Goal: Check status: Check status

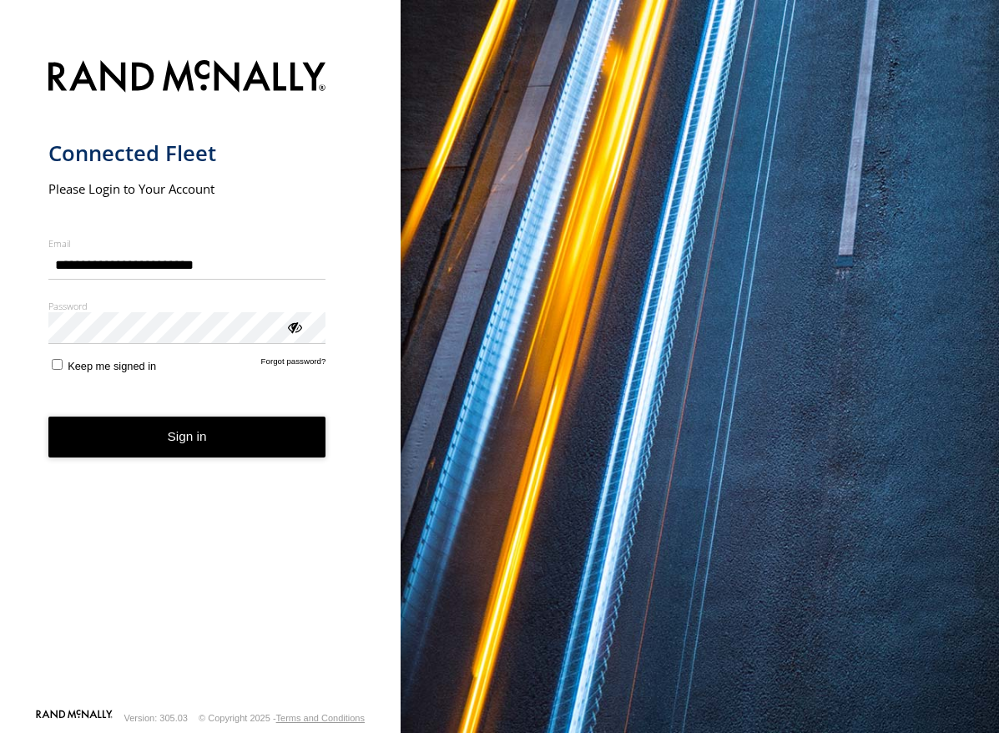
click at [169, 417] on button "Sign in" at bounding box center [187, 436] width 278 height 41
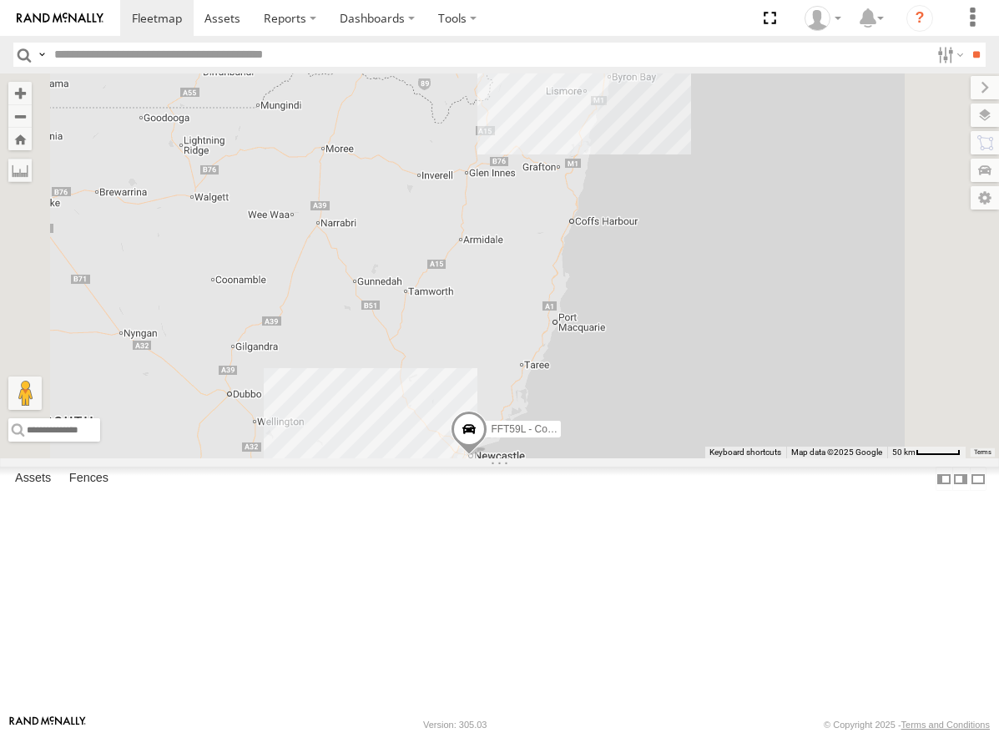
click at [0, 0] on div "Brisbane" at bounding box center [0, 0] width 0 height 0
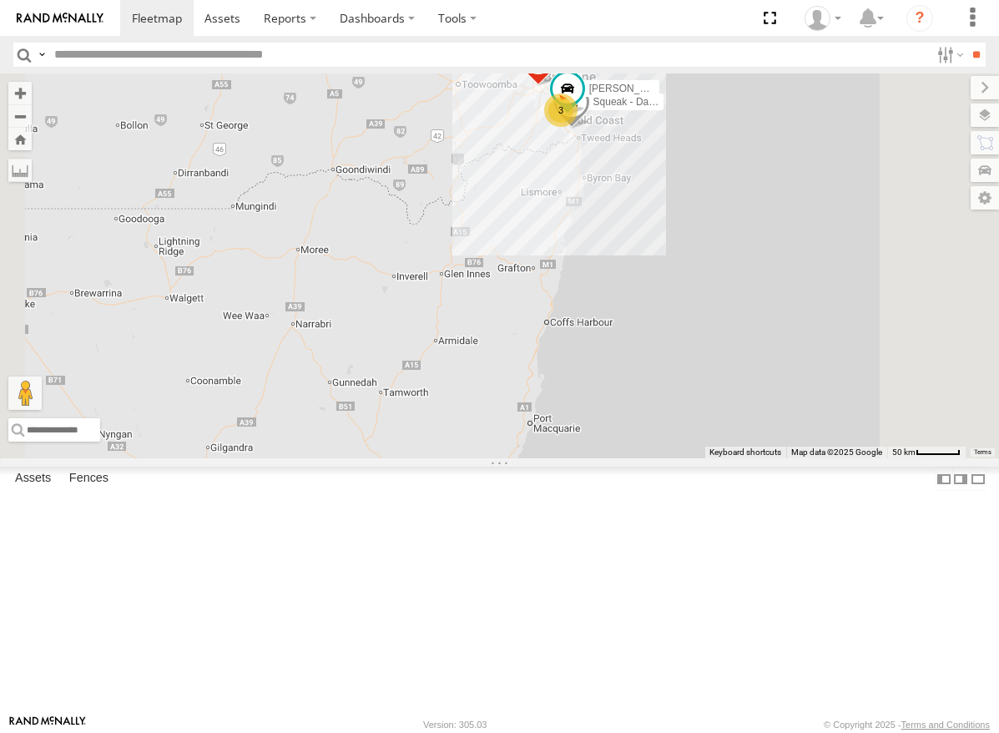
drag, startPoint x: 804, startPoint y: 172, endPoint x: 780, endPoint y: 275, distance: 105.3
click at [780, 275] on div "Squeak - Dark Green FFT59L - Corolla Hatch 2 Stephen Rigby 3 Crashed - Mint Gre…" at bounding box center [499, 265] width 999 height 385
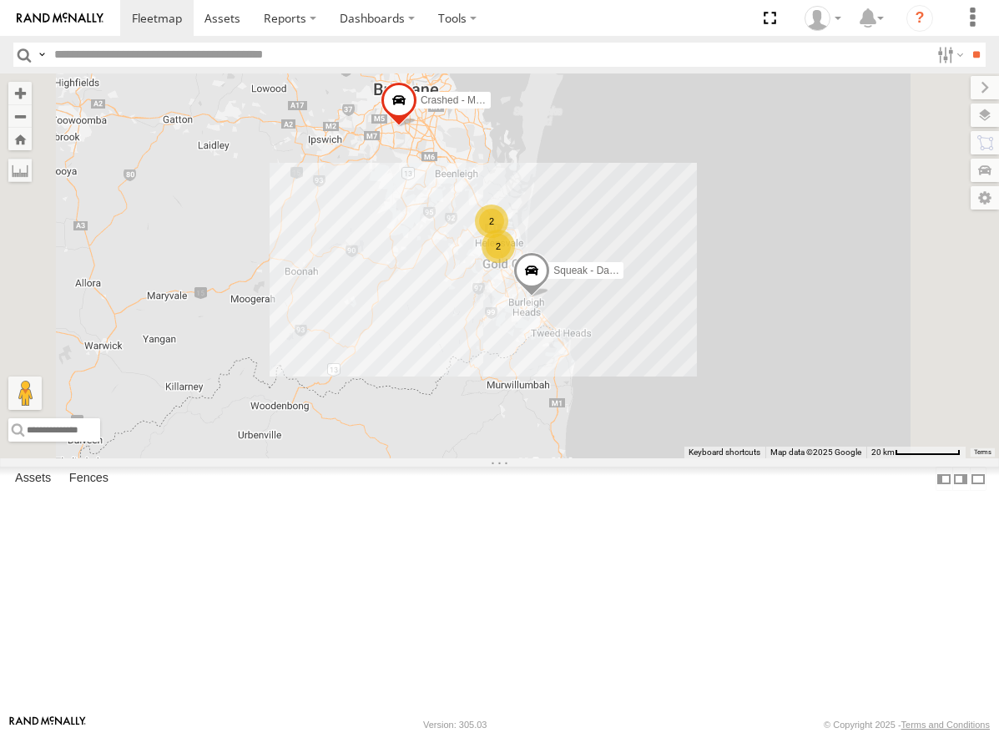
click at [0, 0] on div "Brisbane" at bounding box center [0, 0] width 0 height 0
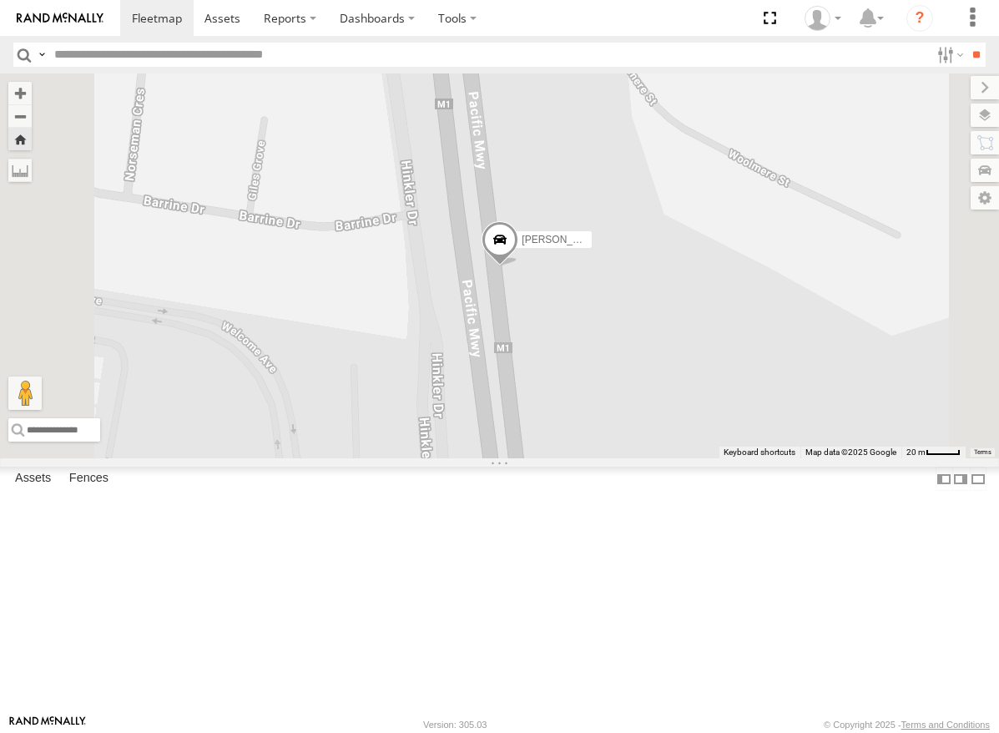
click at [518, 266] on span at bounding box center [500, 243] width 37 height 45
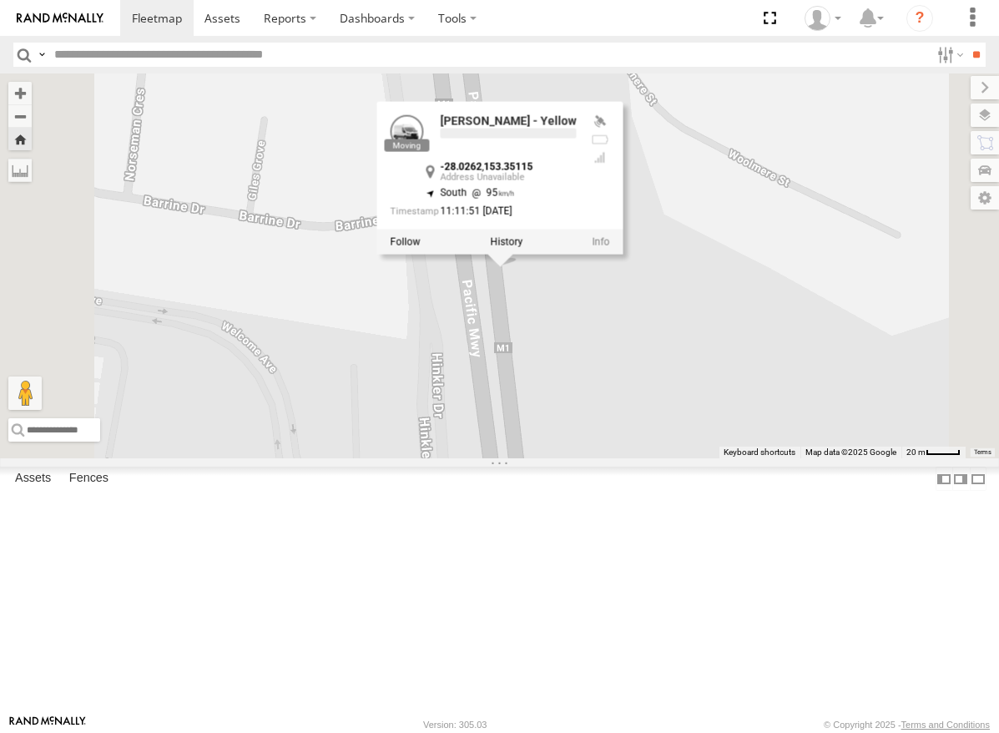
click at [875, 410] on div "Matthew - Yellow Matthew - Yellow -28.0262 , 153.35115 South 95 11:11:51 15/08/…" at bounding box center [499, 265] width 999 height 385
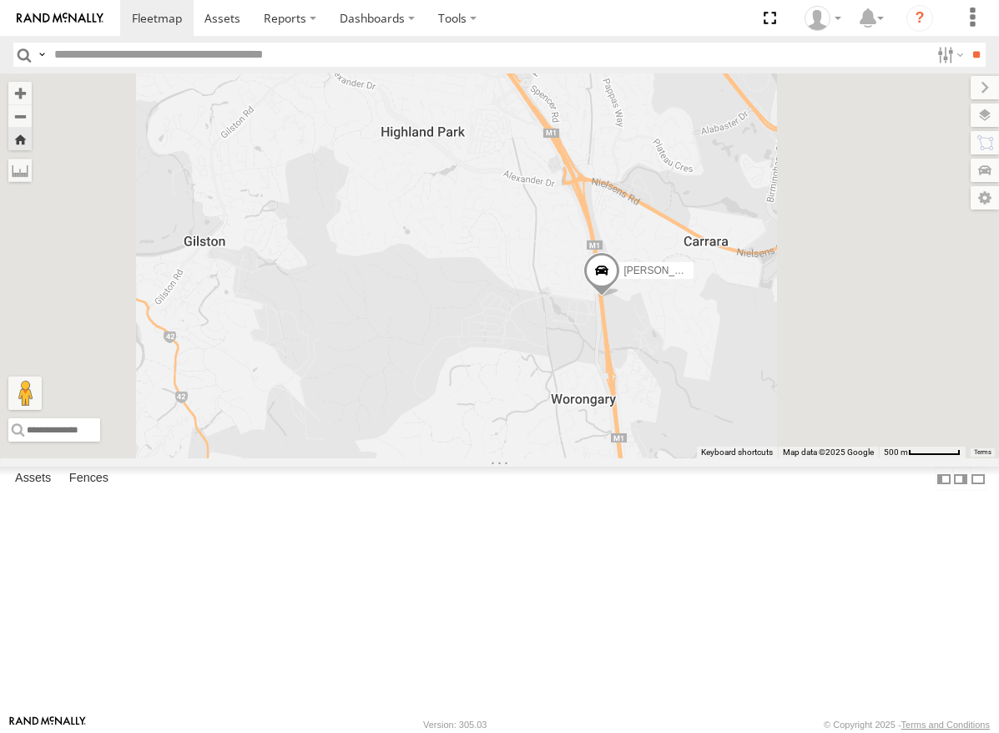
drag, startPoint x: 879, startPoint y: 433, endPoint x: 820, endPoint y: 438, distance: 59.5
click at [820, 438] on div "Matthew - Yellow" at bounding box center [499, 265] width 999 height 385
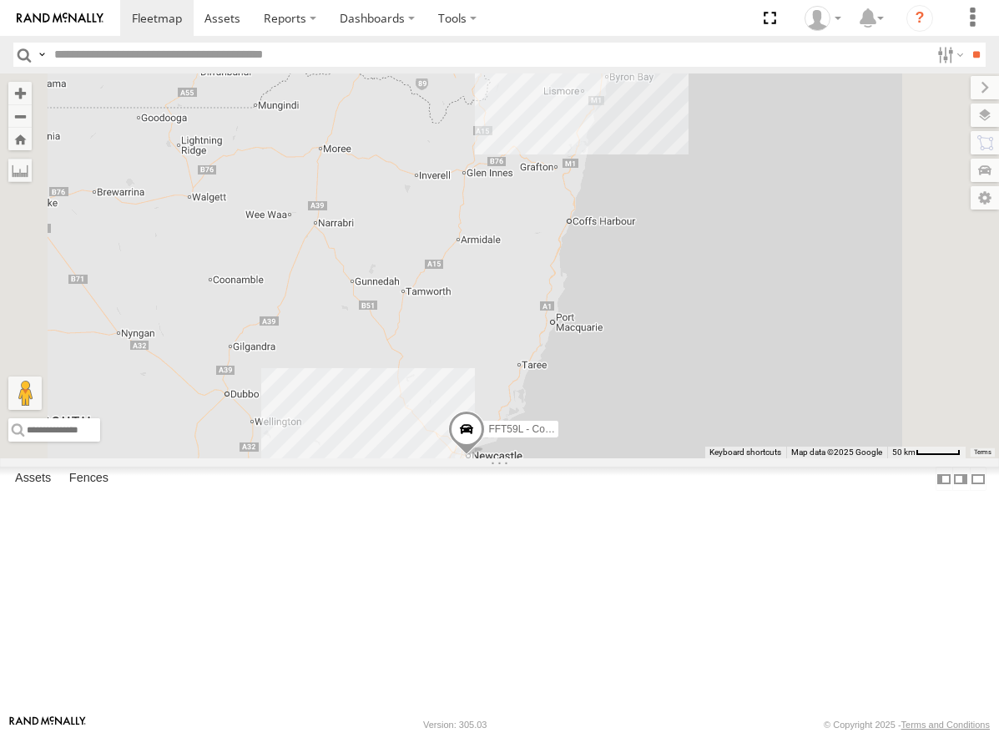
click at [0, 0] on div "Matthew - Yellow Brisbane" at bounding box center [0, 0] width 0 height 0
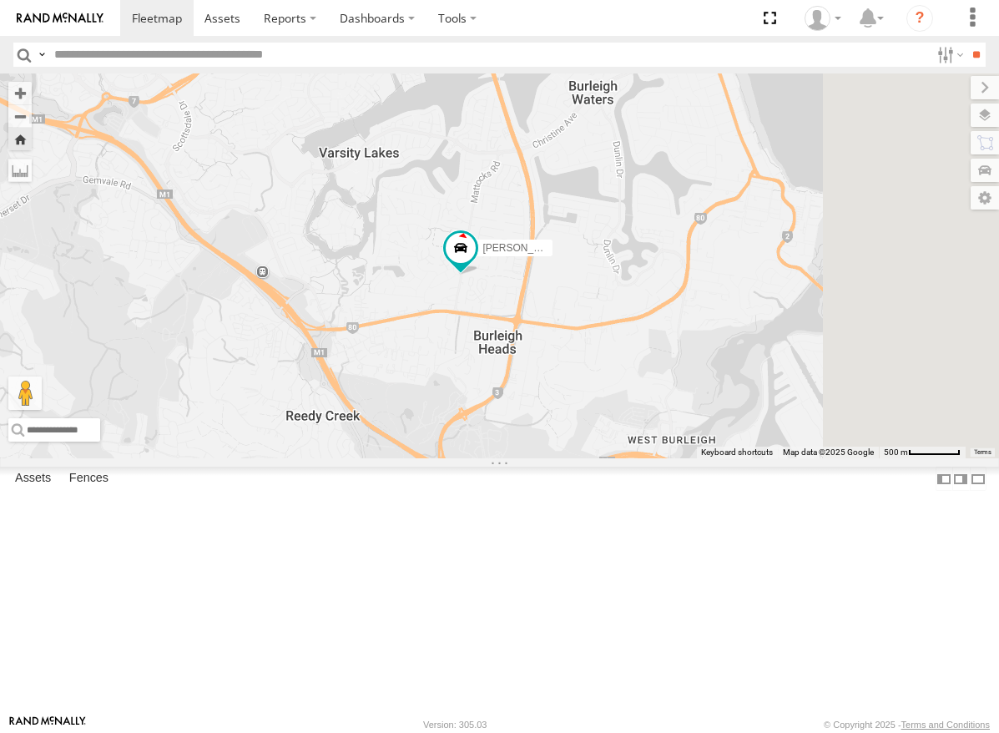
drag, startPoint x: 780, startPoint y: 254, endPoint x: 685, endPoint y: 366, distance: 146.8
click at [685, 366] on div "Matthew - Yellow" at bounding box center [499, 265] width 999 height 385
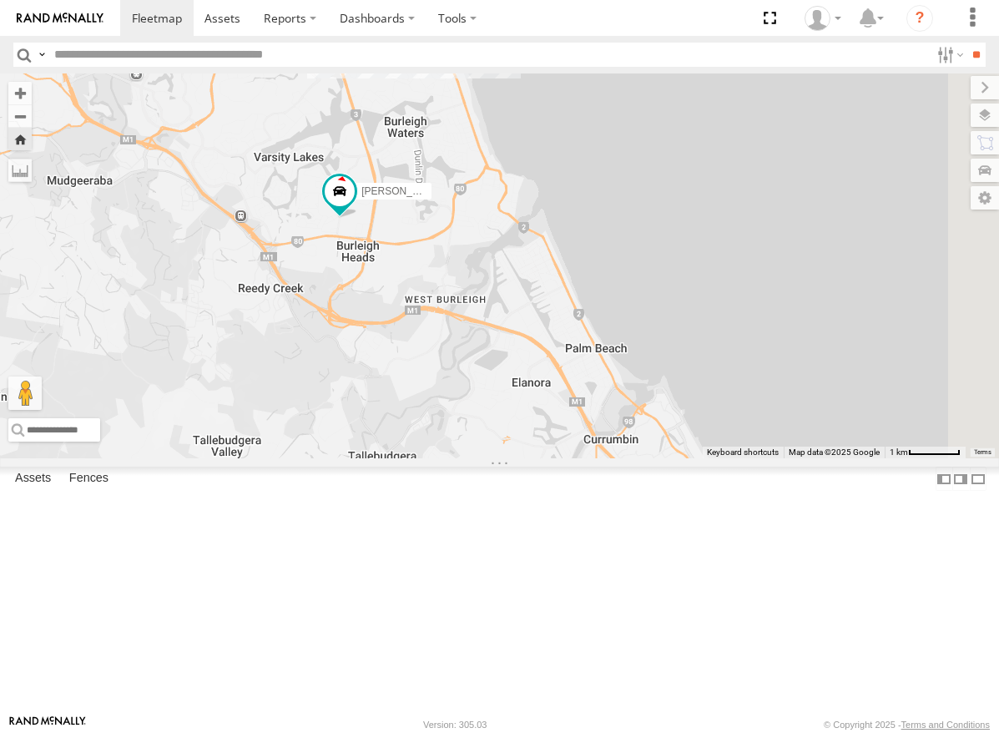
drag, startPoint x: 799, startPoint y: 364, endPoint x: 668, endPoint y: 331, distance: 134.2
click at [668, 331] on div "Matthew - Yellow" at bounding box center [499, 265] width 999 height 385
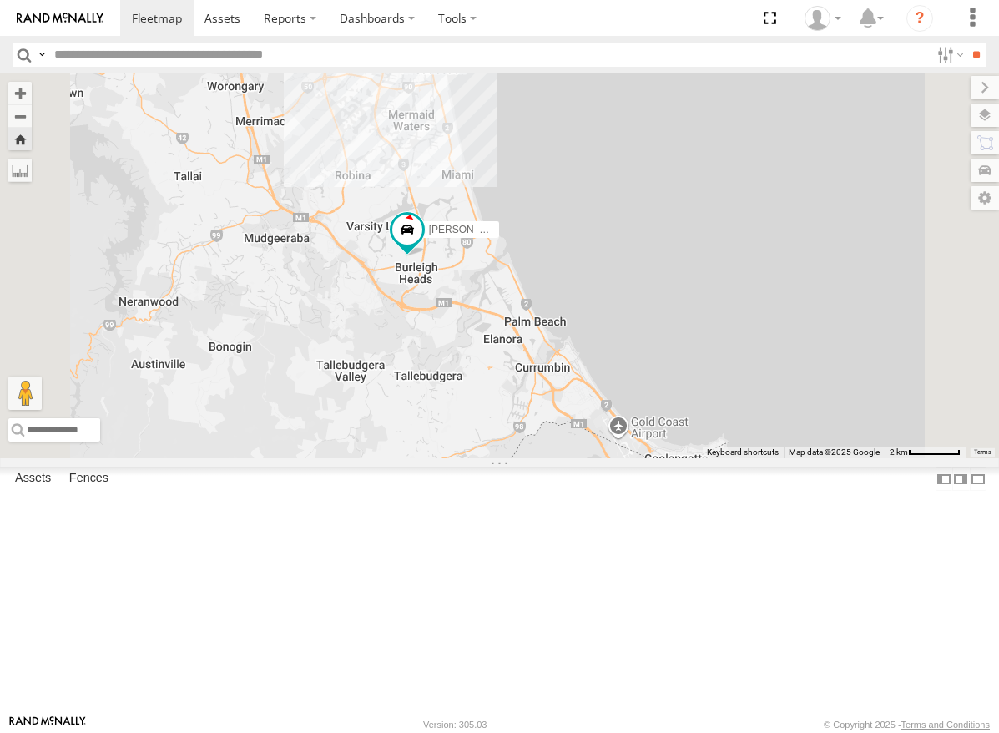
drag, startPoint x: 645, startPoint y: 385, endPoint x: 652, endPoint y: 439, distance: 54.7
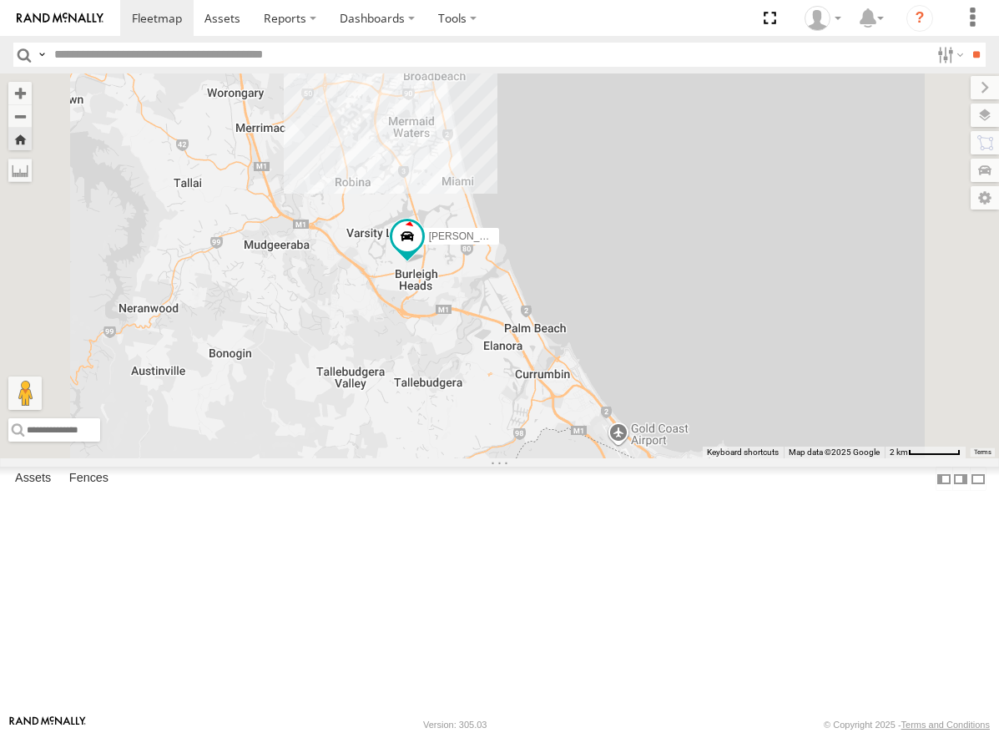
click at [652, 439] on div "Matthew - Yellow" at bounding box center [499, 265] width 999 height 385
